Goal: Book appointment/travel/reservation

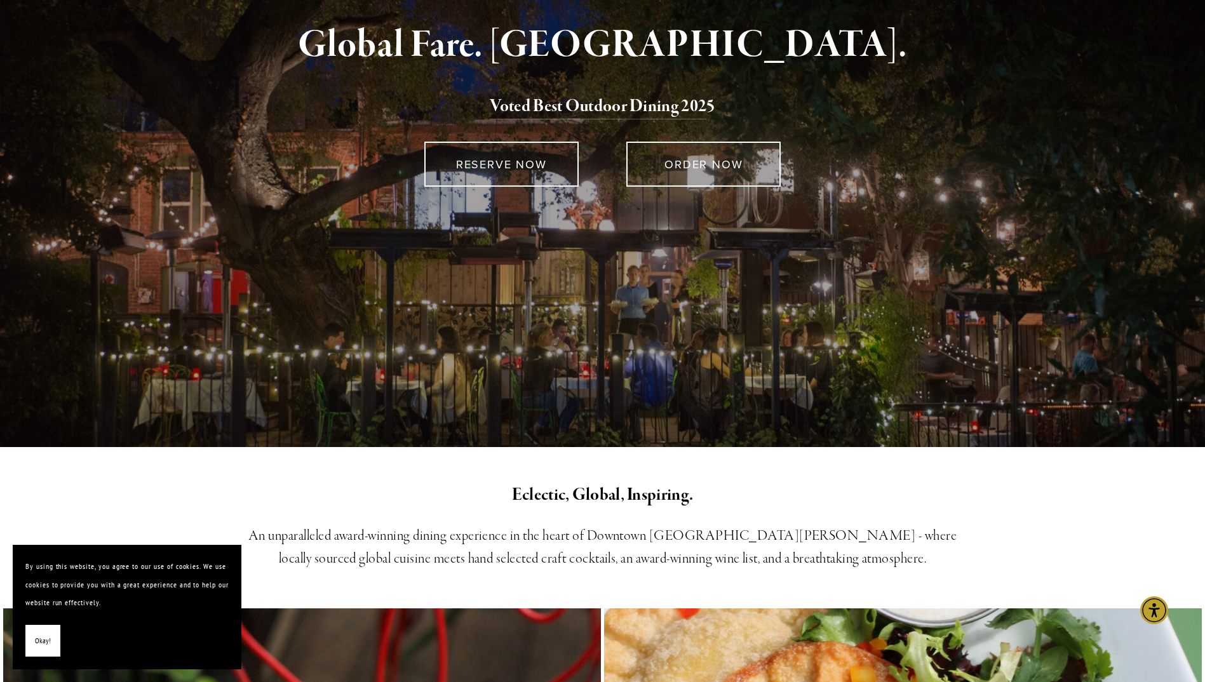
scroll to position [191, 0]
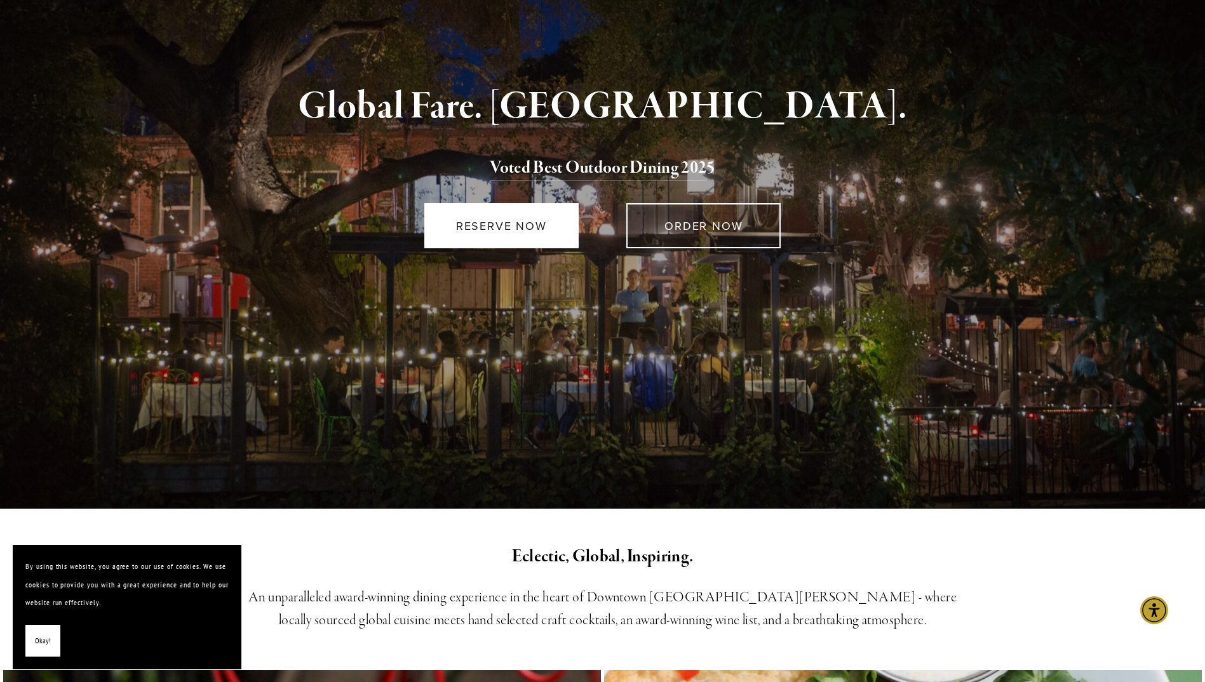
click at [504, 208] on link "RESERVE NOW" at bounding box center [501, 225] width 154 height 45
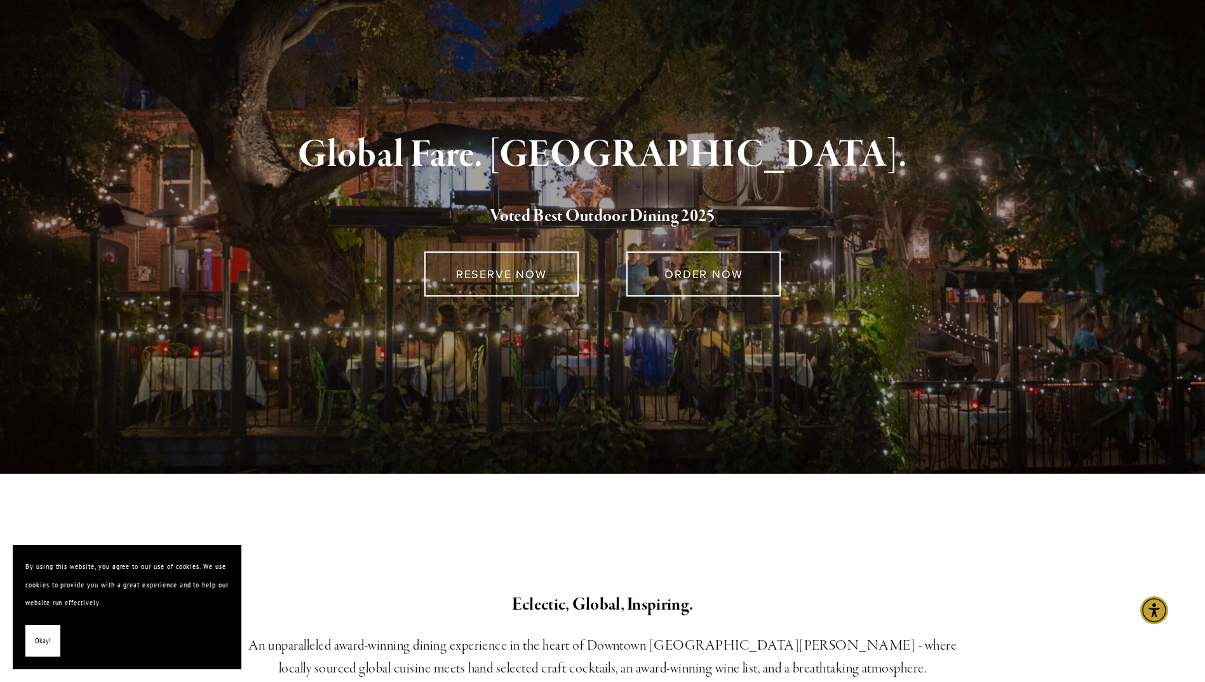
scroll to position [0, 0]
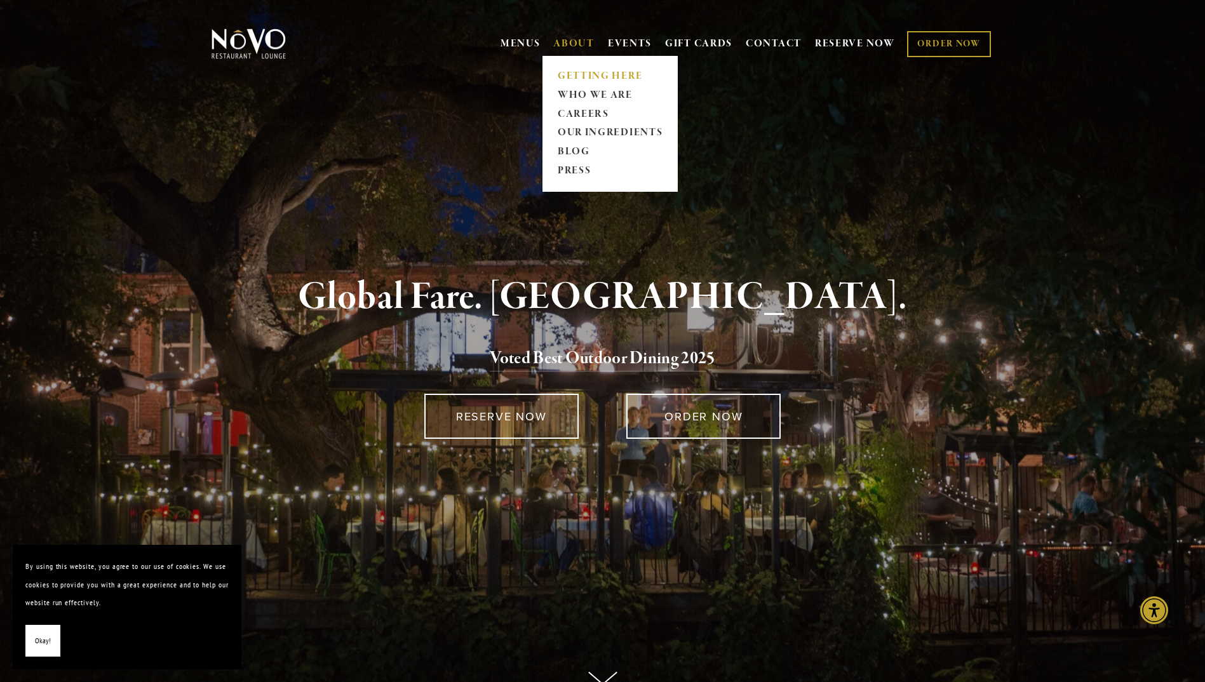
click at [593, 77] on link "GETTING HERE" at bounding box center [609, 76] width 113 height 19
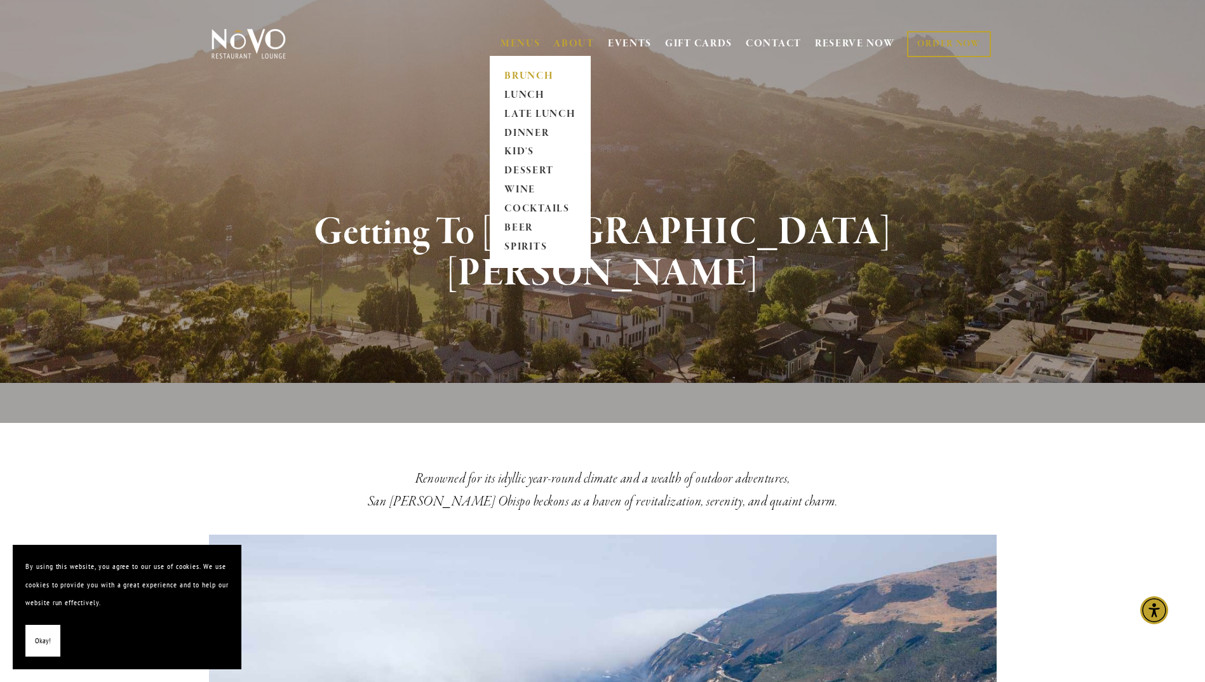
click at [522, 71] on link "BRUNCH" at bounding box center [540, 76] width 79 height 19
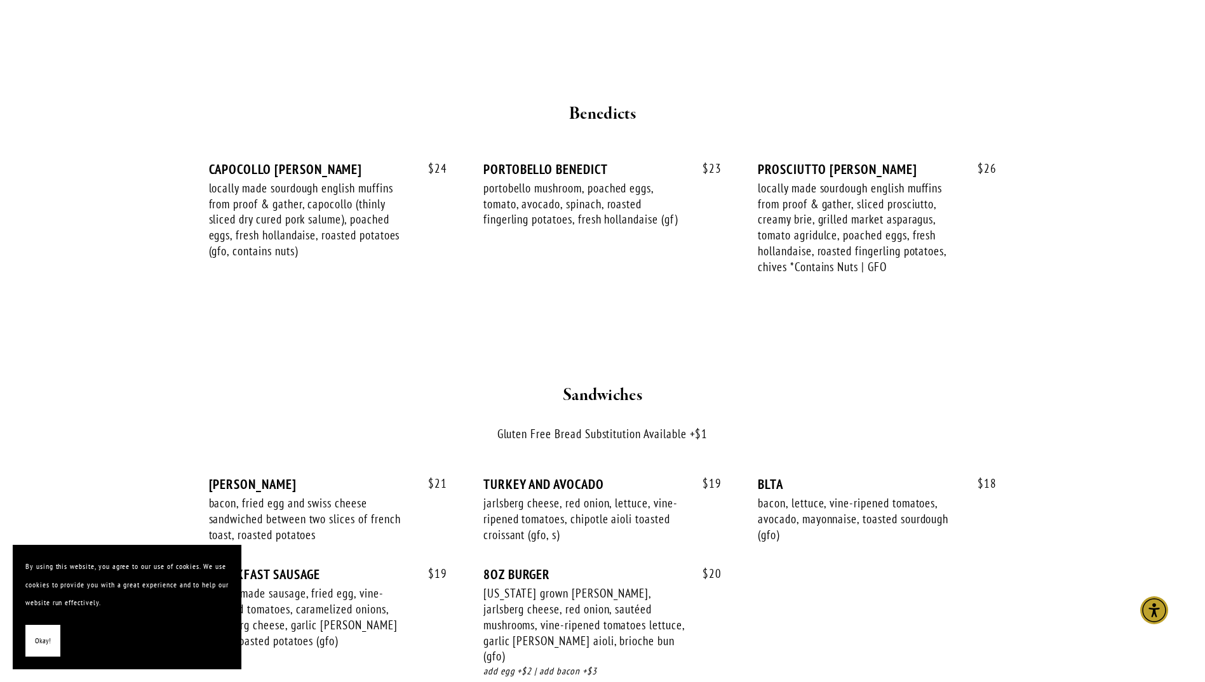
scroll to position [1652, 0]
